Goal: Task Accomplishment & Management: Manage account settings

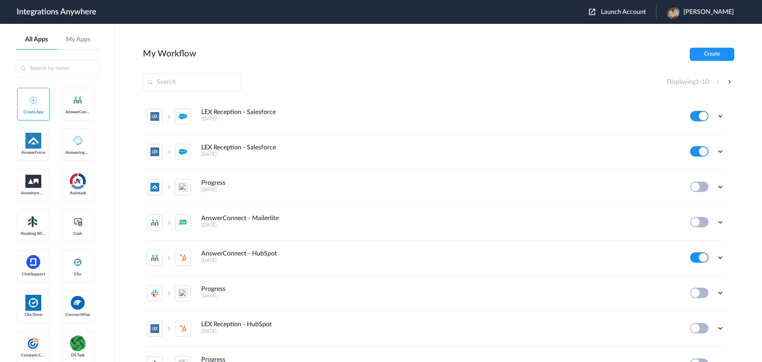
click at [625, 10] on span "Launch Account" at bounding box center [623, 12] width 45 height 6
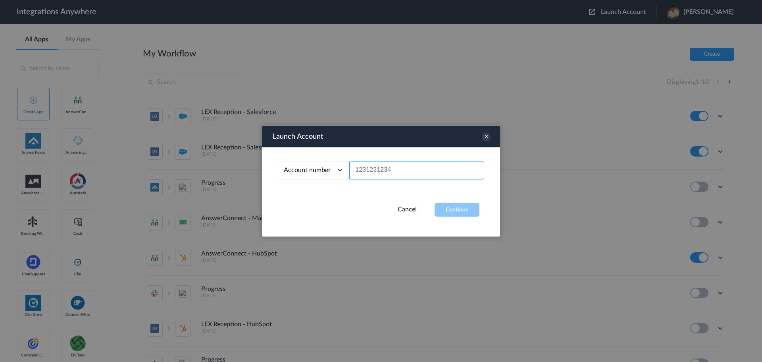
click at [406, 171] on input "text" at bounding box center [416, 170] width 135 height 18
paste input "9842592578"
type input "9842592578"
click at [454, 210] on button "Continue" at bounding box center [457, 209] width 45 height 14
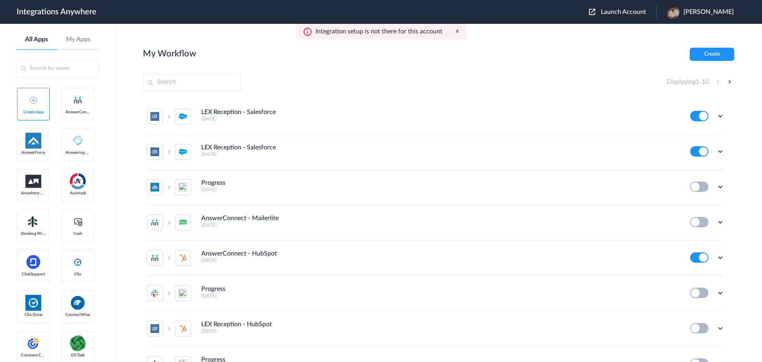
click at [698, 14] on span "[PERSON_NAME]" at bounding box center [709, 12] width 50 height 8
click at [688, 26] on li "Logout" at bounding box center [699, 32] width 86 height 15
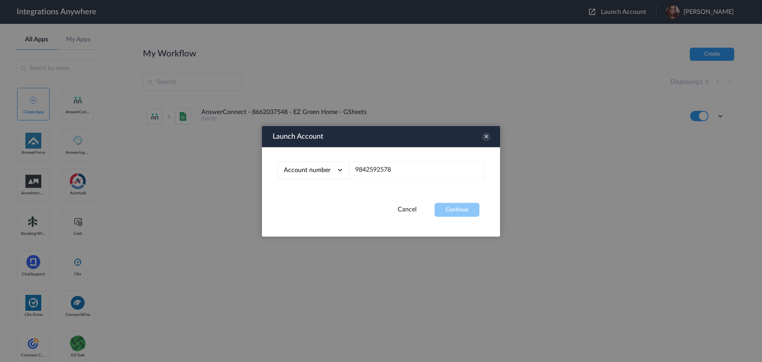
click at [449, 208] on button "Continue" at bounding box center [457, 209] width 45 height 14
